Goal: Check status

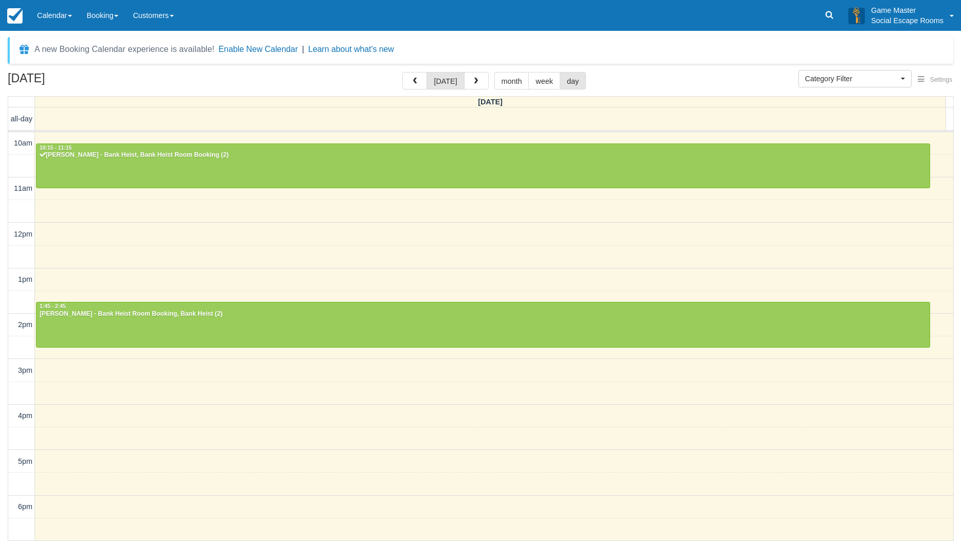
select select
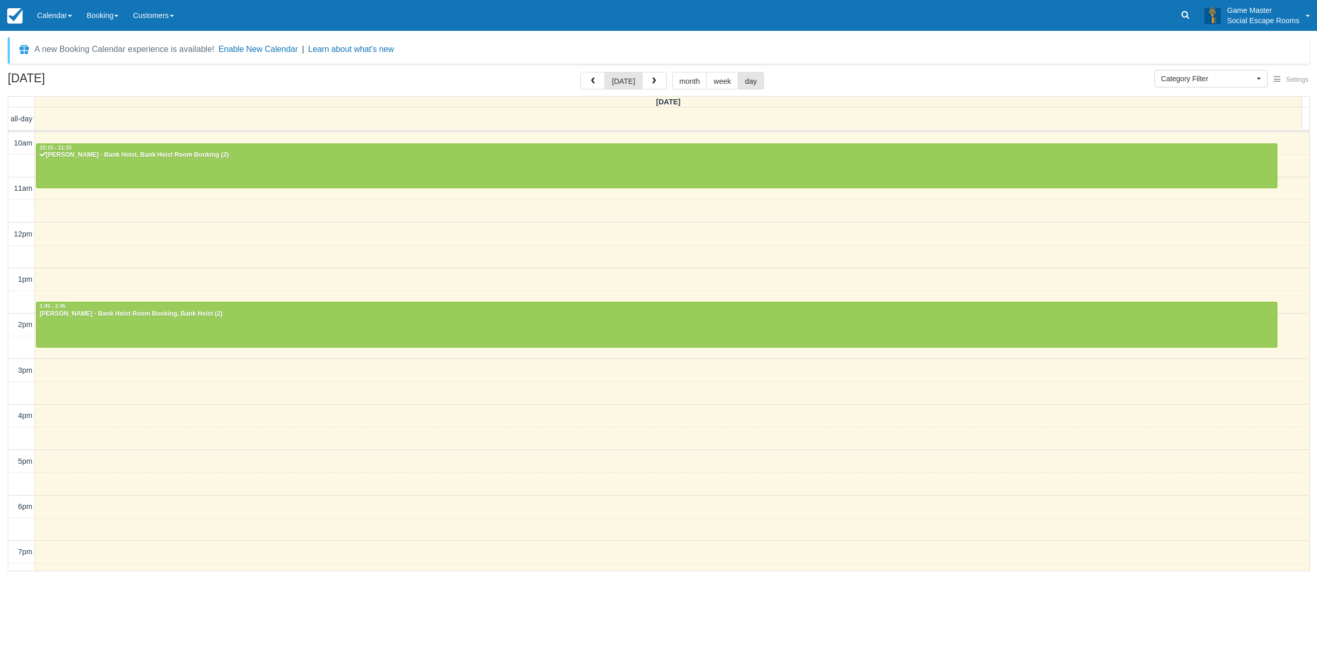
scroll to position [103, 0]
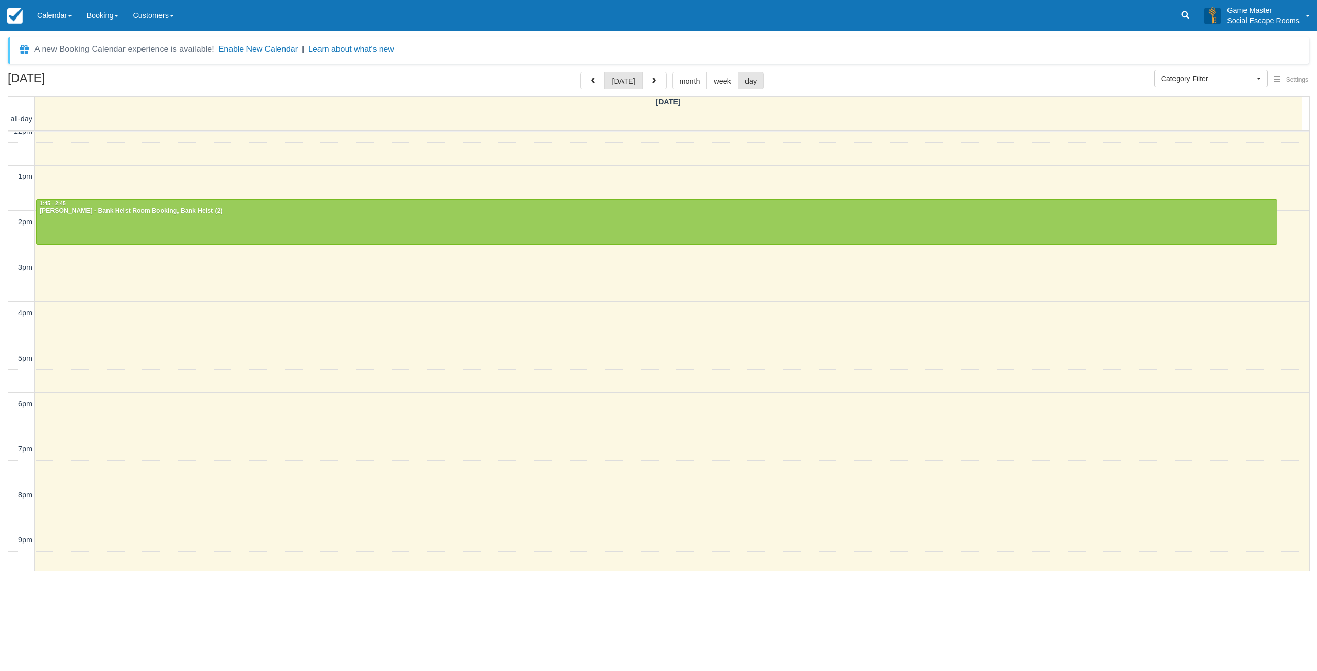
drag, startPoint x: 61, startPoint y: 7, endPoint x: 54, endPoint y: 43, distance: 36.1
click at [61, 7] on link "Calendar" at bounding box center [54, 15] width 49 height 31
click at [52, 139] on link "Day" at bounding box center [70, 141] width 81 height 22
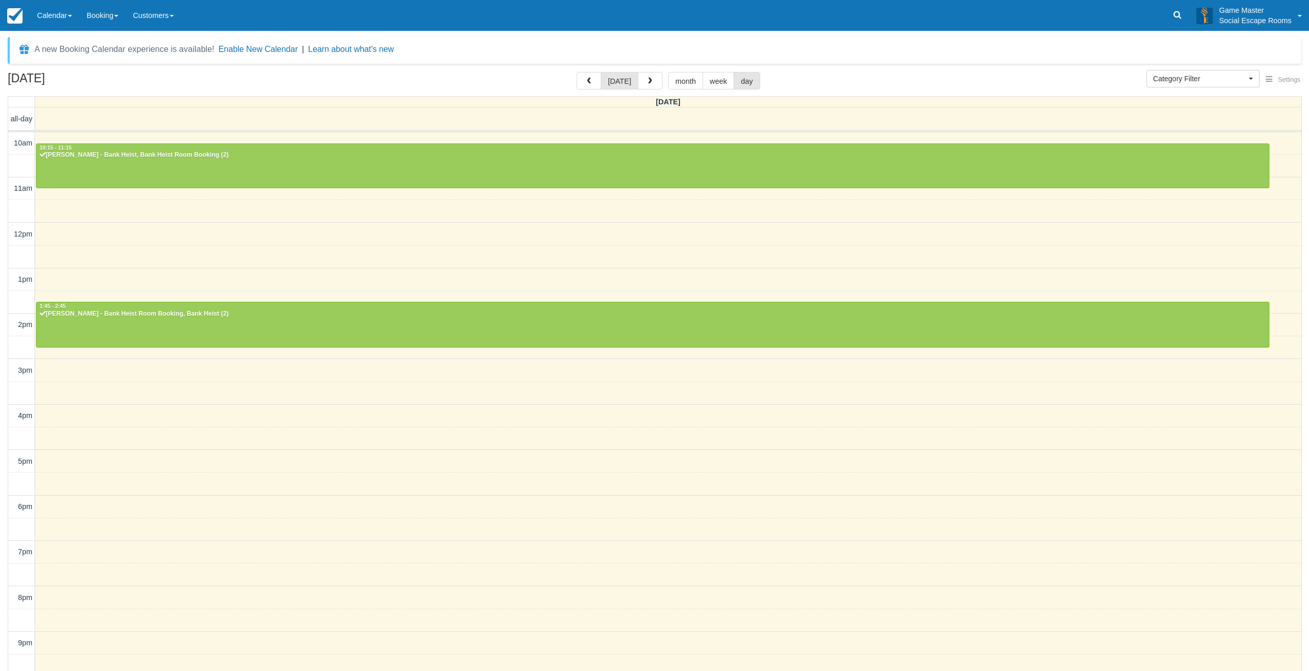
select select
